Goal: Navigation & Orientation: Find specific page/section

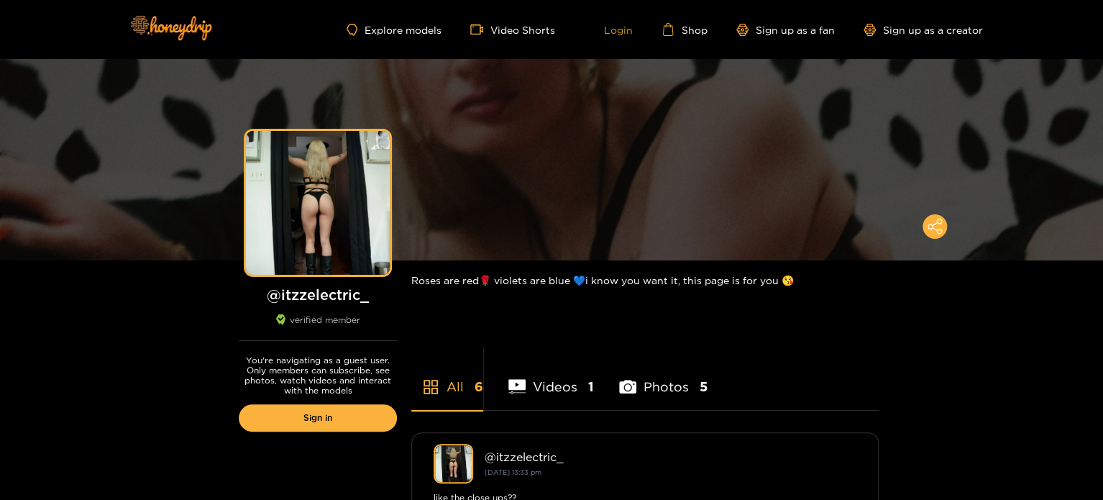
click at [633, 26] on link "Login" at bounding box center [608, 29] width 49 height 13
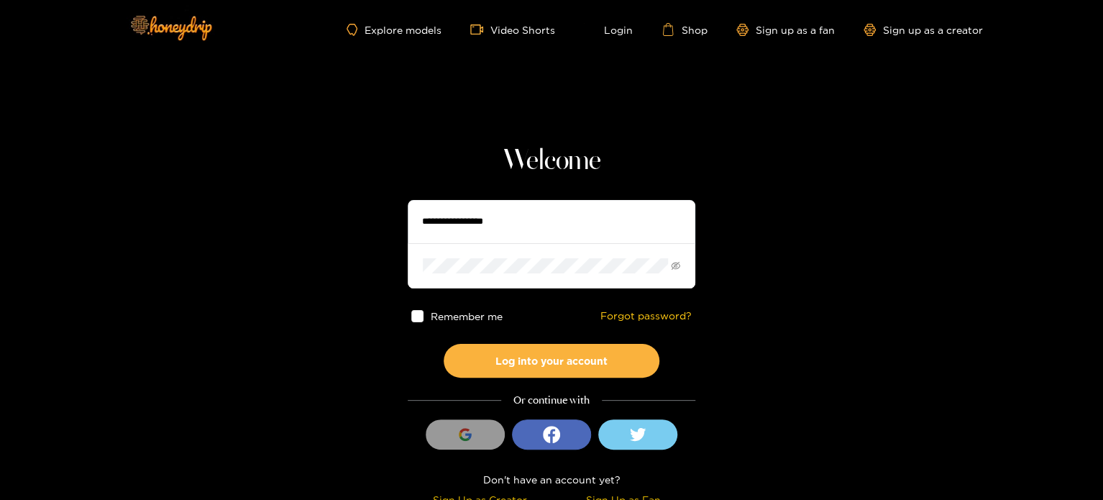
click at [584, 224] on input "text" at bounding box center [552, 221] width 288 height 43
click at [533, 216] on input "text" at bounding box center [552, 221] width 288 height 43
type input "**********"
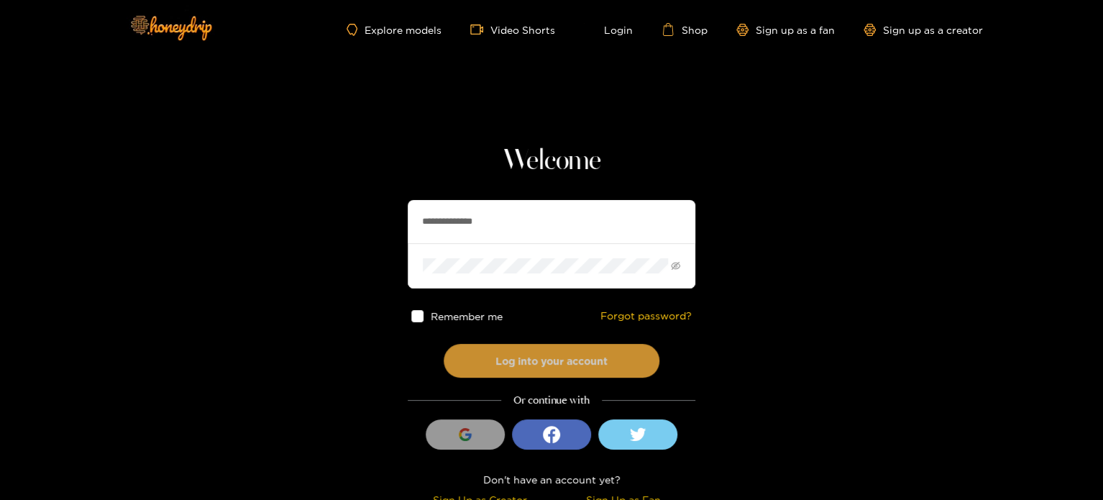
click at [539, 356] on button "Log into your account" at bounding box center [552, 361] width 216 height 34
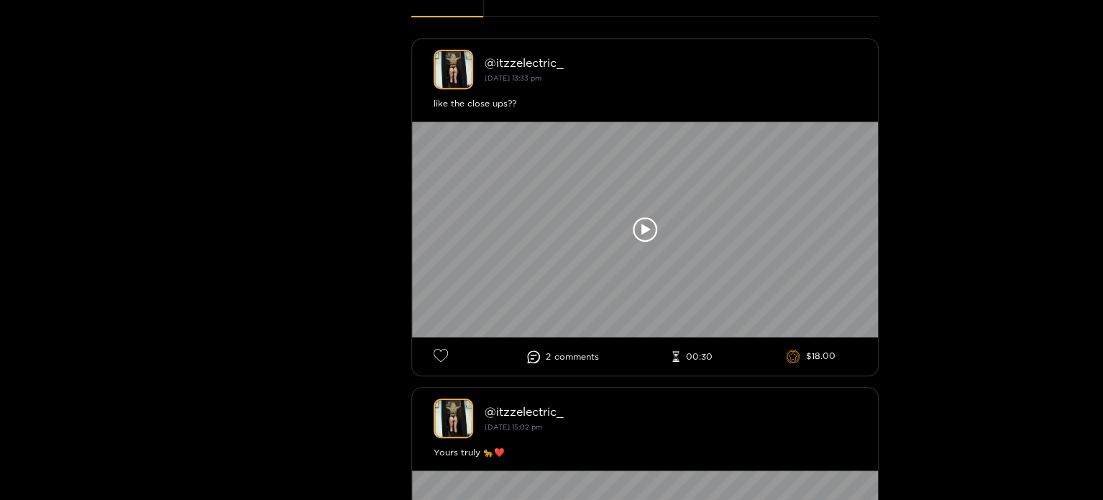
scroll to position [397, 0]
